Goal: Transaction & Acquisition: Purchase product/service

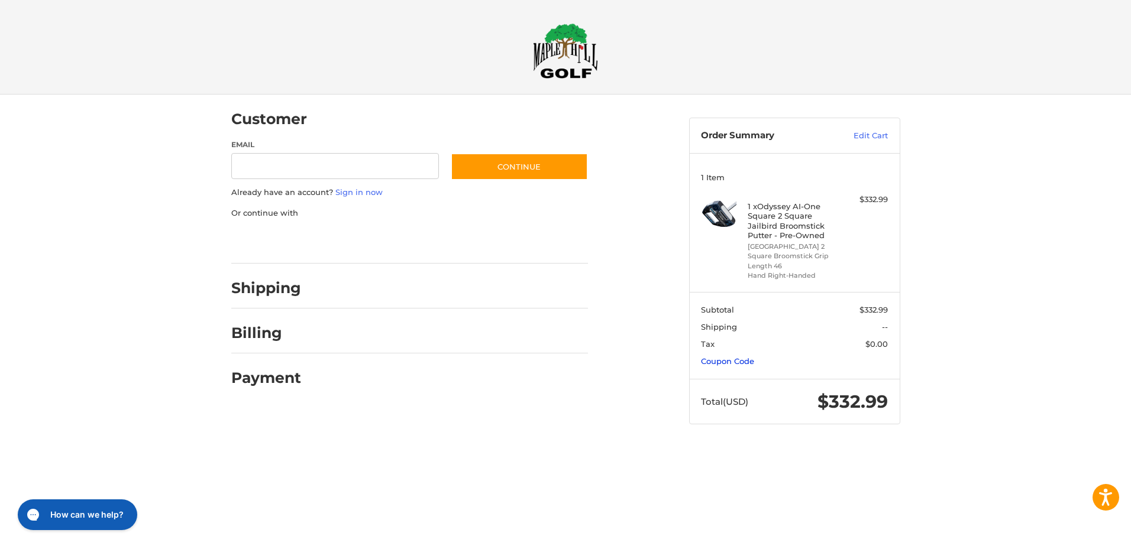
click at [740, 361] on link "Coupon Code" at bounding box center [727, 361] width 53 height 9
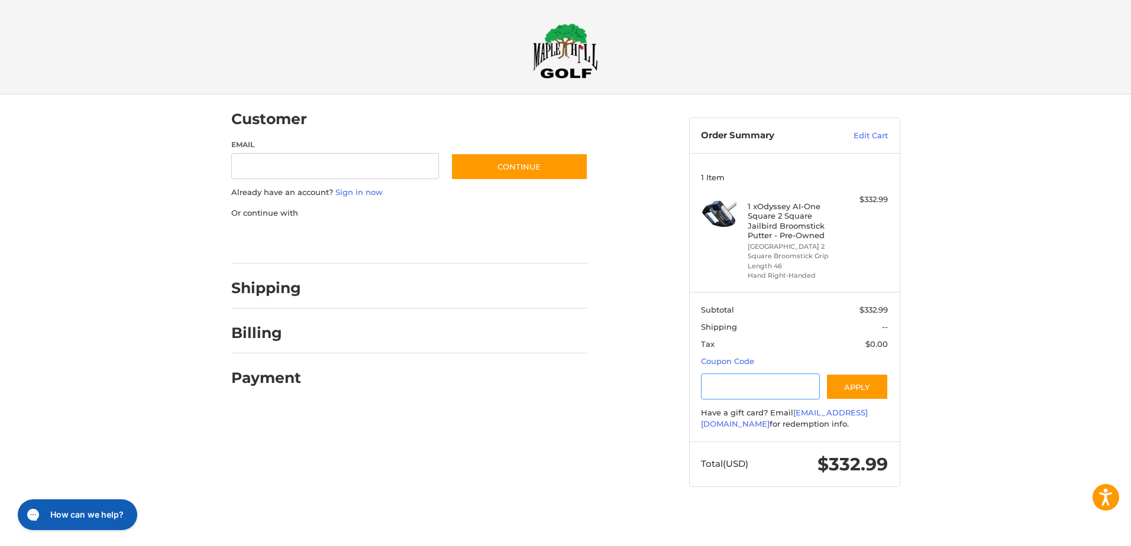
click at [737, 378] on input "Gift Certificate or Coupon Code" at bounding box center [760, 387] width 119 height 27
type input "**********"
click at [847, 387] on button "Apply" at bounding box center [856, 387] width 63 height 27
